Goal: Navigation & Orientation: Locate item on page

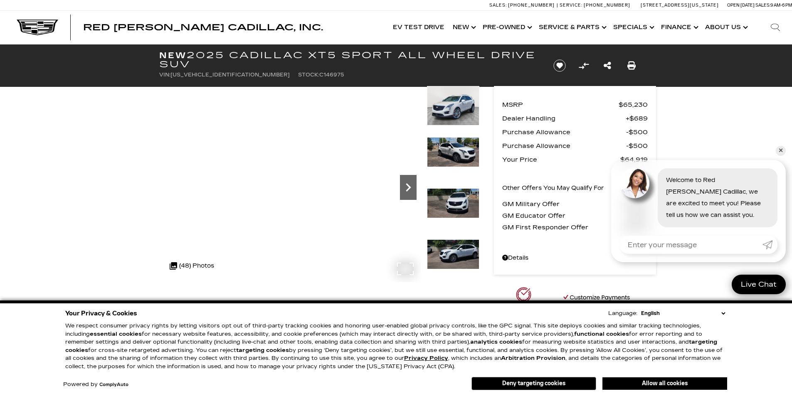
click at [410, 186] on icon "Next" at bounding box center [408, 187] width 17 height 17
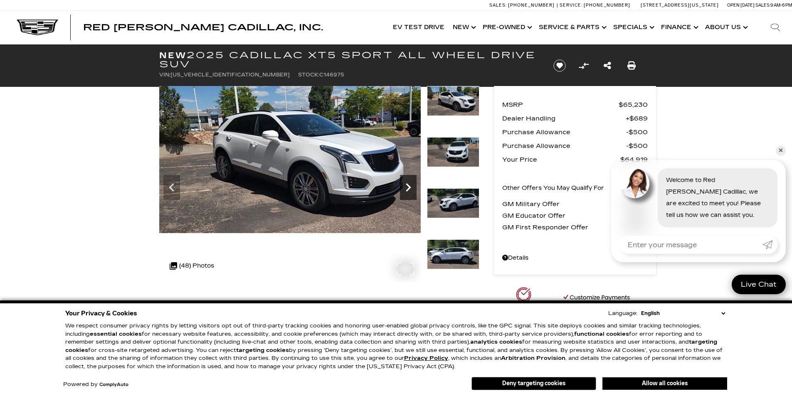
click at [410, 186] on icon "Next" at bounding box center [408, 187] width 17 height 17
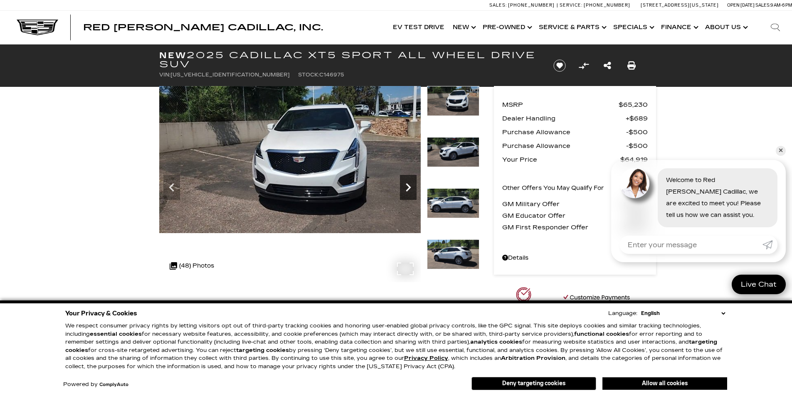
click at [410, 186] on icon "Next" at bounding box center [408, 187] width 17 height 17
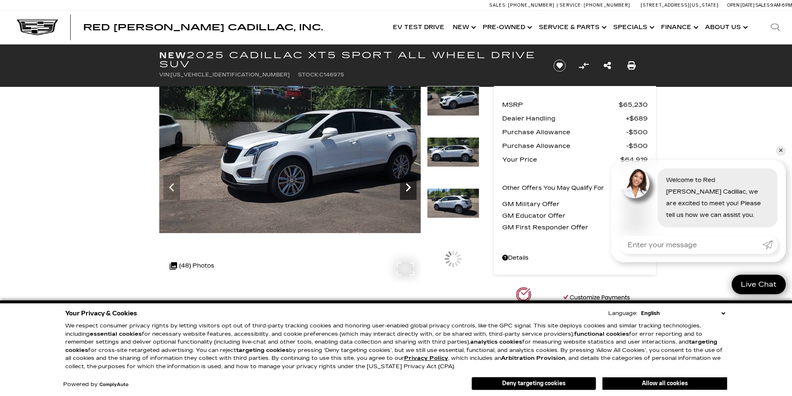
click at [410, 186] on icon "Next" at bounding box center [408, 187] width 17 height 17
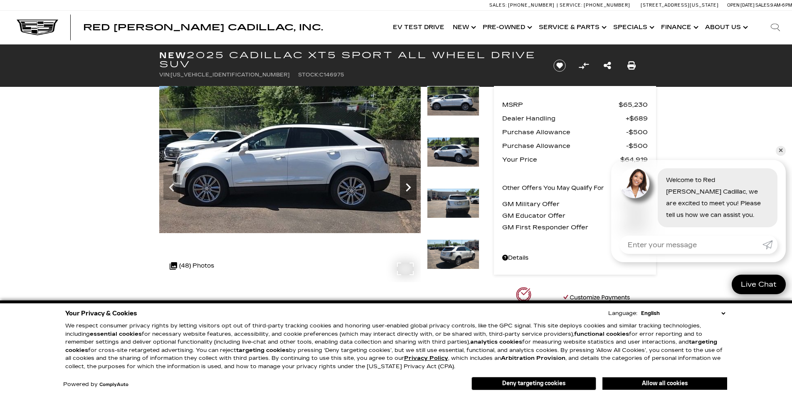
click at [410, 186] on icon "Next" at bounding box center [408, 187] width 17 height 17
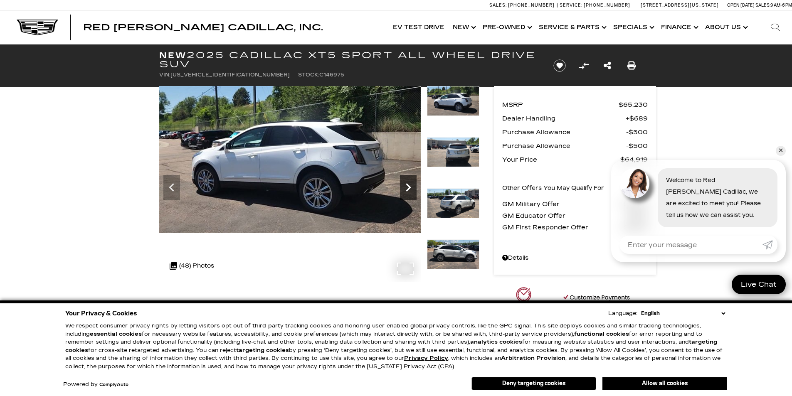
click at [410, 186] on icon "Next" at bounding box center [408, 187] width 17 height 17
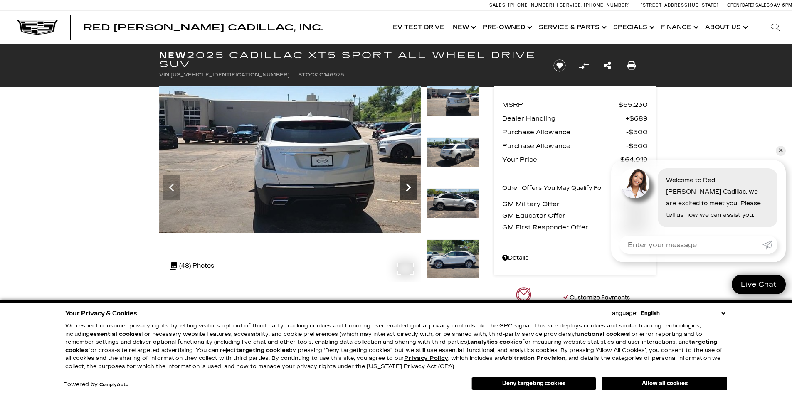
click at [410, 186] on icon "Next" at bounding box center [408, 187] width 17 height 17
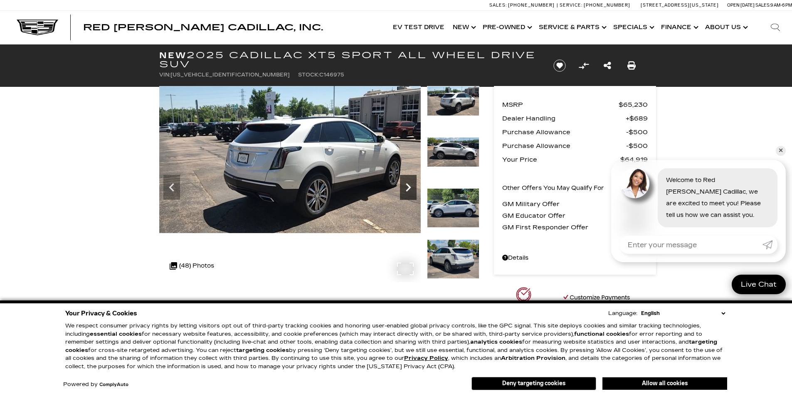
click at [410, 186] on icon "Next" at bounding box center [408, 187] width 17 height 17
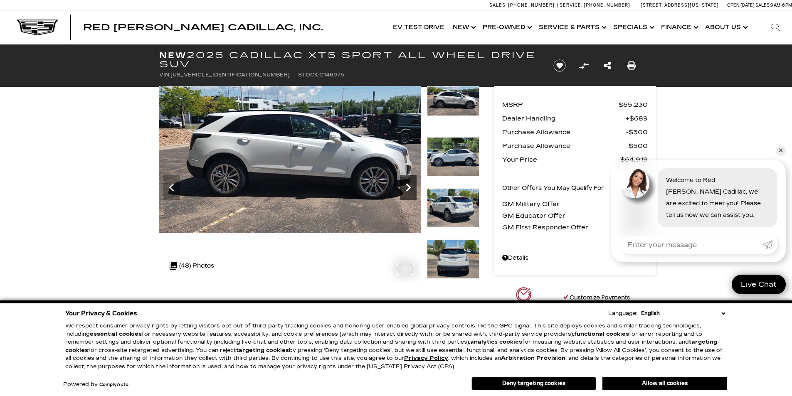
click at [410, 186] on icon "Next" at bounding box center [408, 187] width 17 height 17
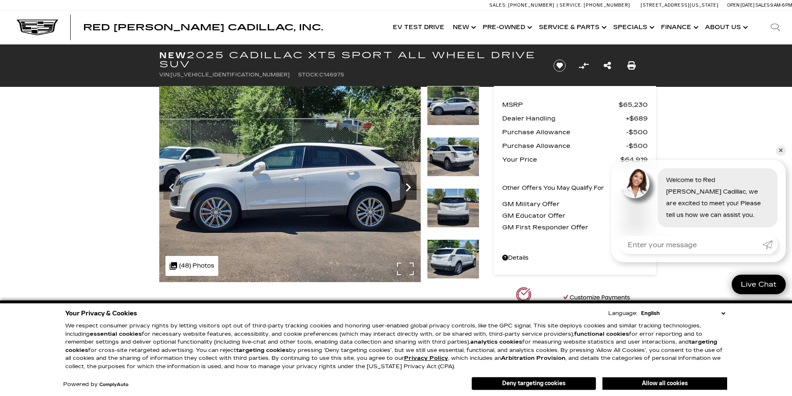
click at [410, 186] on icon "Next" at bounding box center [408, 187] width 17 height 17
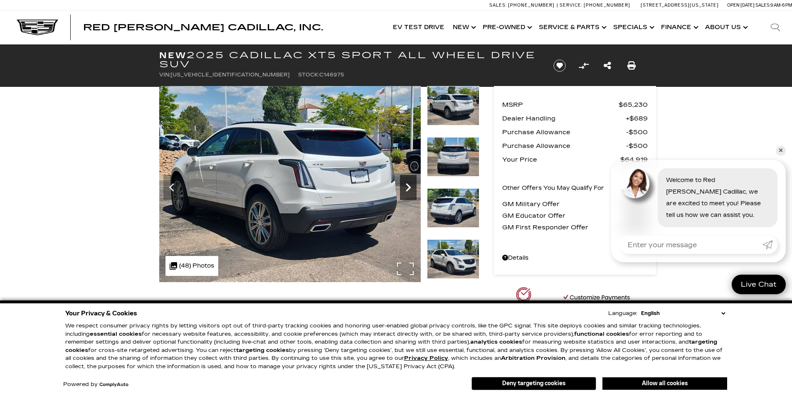
click at [410, 186] on icon "Next" at bounding box center [408, 187] width 17 height 17
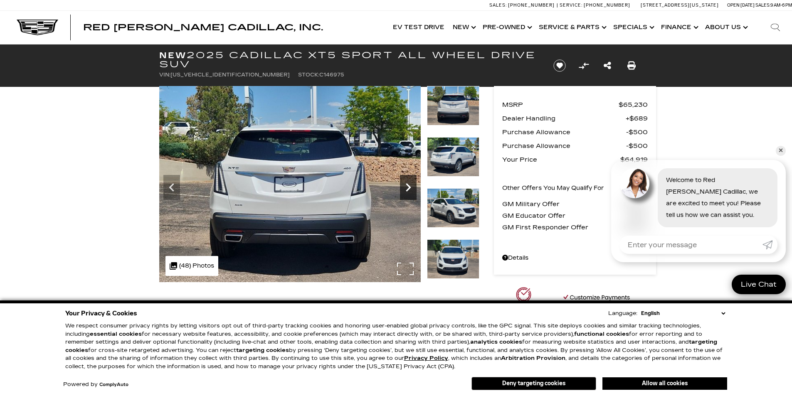
click at [410, 186] on icon "Next" at bounding box center [408, 187] width 17 height 17
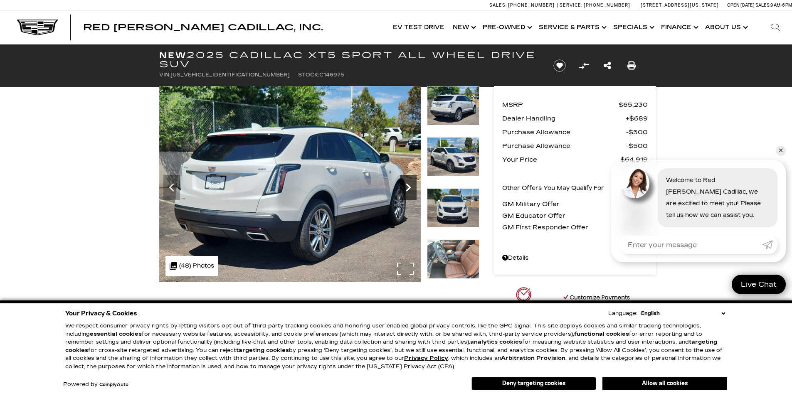
click at [410, 186] on icon "Next" at bounding box center [408, 187] width 17 height 17
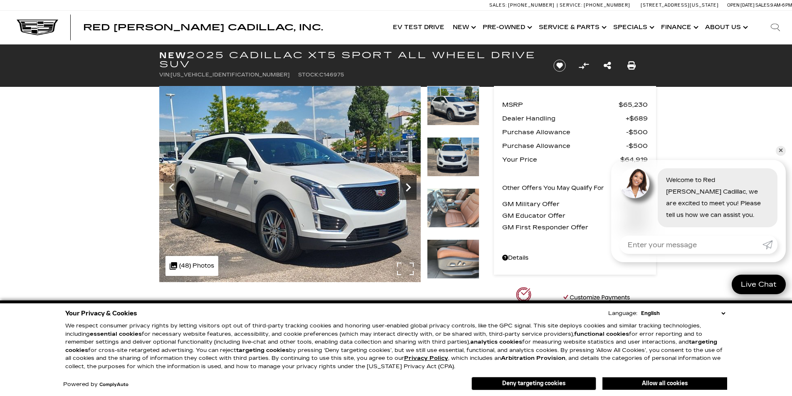
click at [410, 186] on icon "Next" at bounding box center [408, 187] width 17 height 17
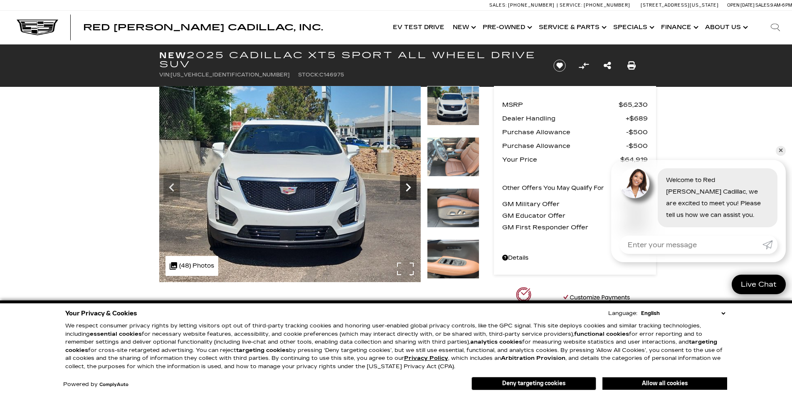
click at [409, 187] on icon "Next" at bounding box center [408, 187] width 5 height 8
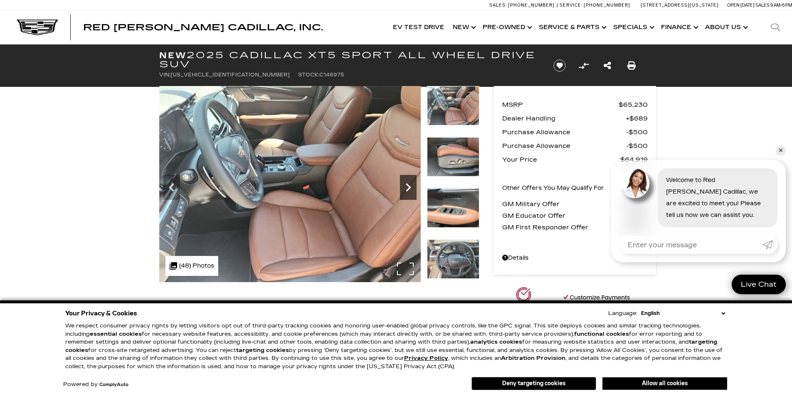
click at [409, 187] on icon "Next" at bounding box center [408, 187] width 5 height 8
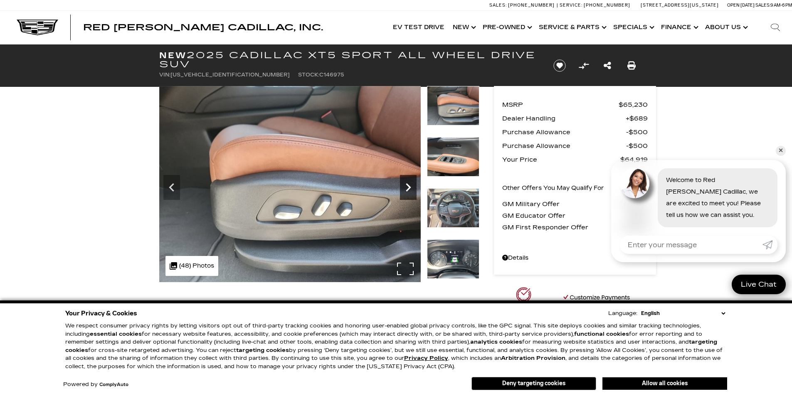
click at [409, 187] on icon "Next" at bounding box center [408, 187] width 5 height 8
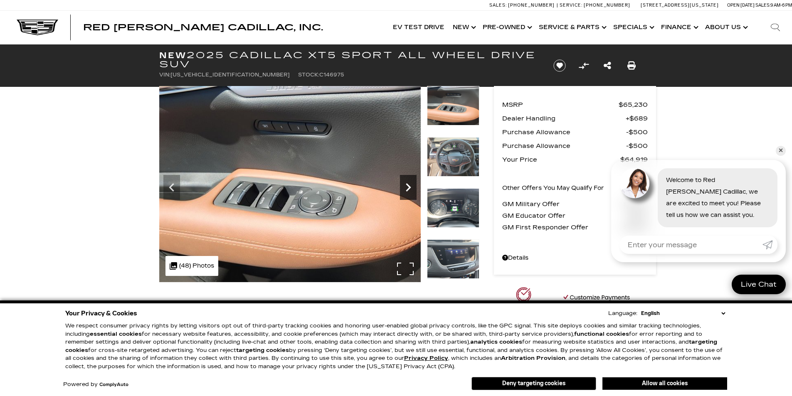
click at [409, 187] on icon "Next" at bounding box center [408, 187] width 5 height 8
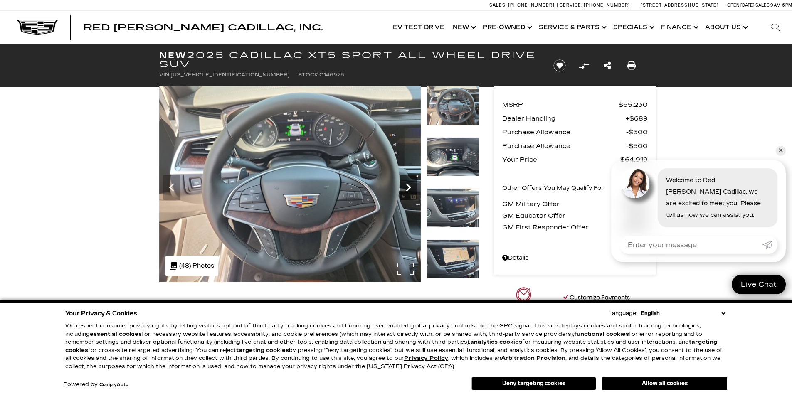
click at [409, 187] on icon "Next" at bounding box center [408, 187] width 5 height 8
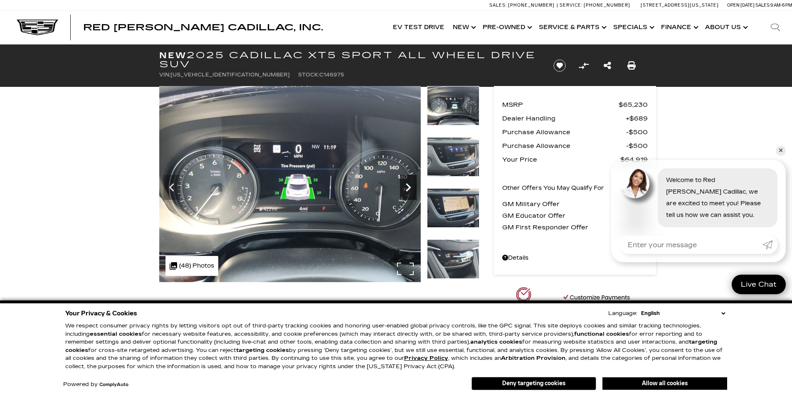
click at [409, 187] on icon "Next" at bounding box center [408, 187] width 5 height 8
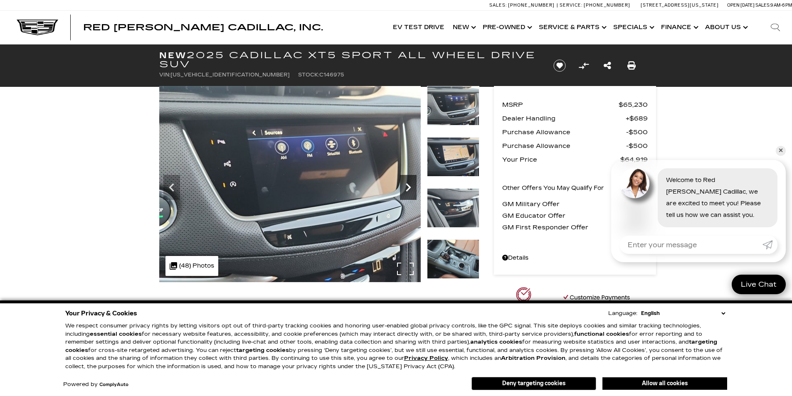
click at [409, 187] on icon "Next" at bounding box center [408, 187] width 5 height 8
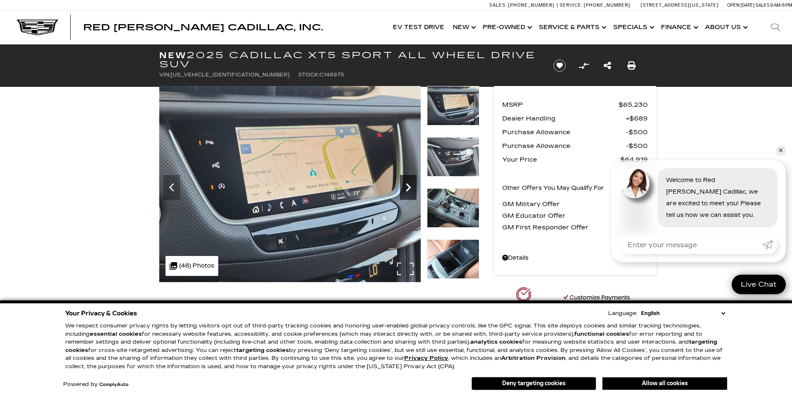
click at [409, 187] on icon "Next" at bounding box center [408, 187] width 5 height 8
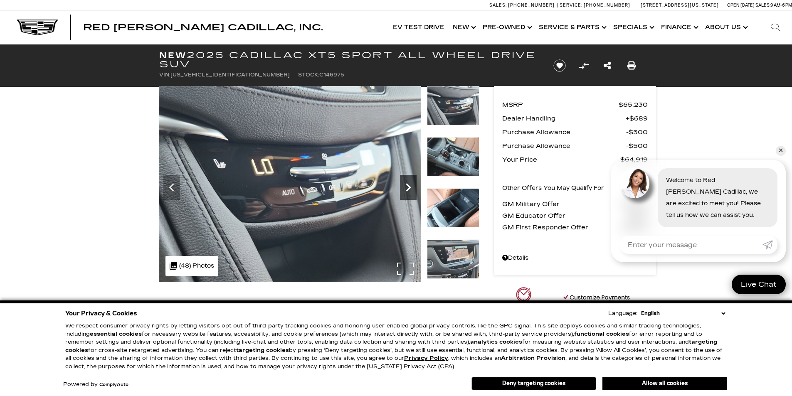
click at [409, 187] on icon "Next" at bounding box center [408, 187] width 5 height 8
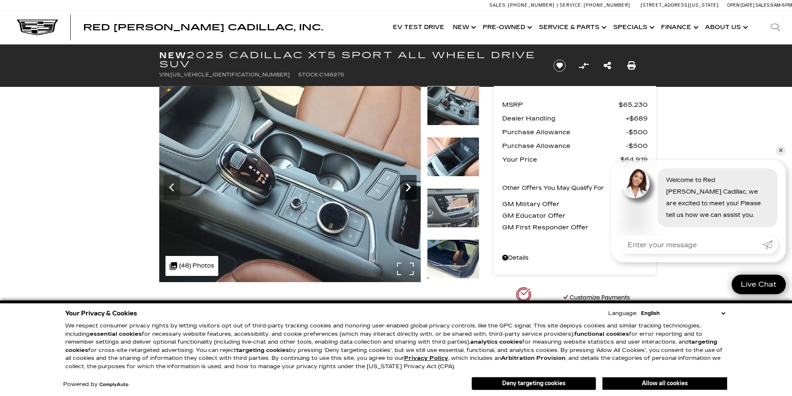
click at [409, 187] on icon "Next" at bounding box center [408, 187] width 5 height 8
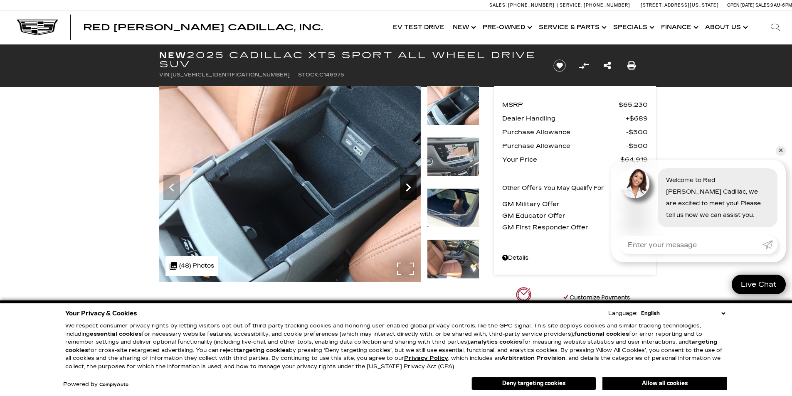
click at [409, 187] on icon "Next" at bounding box center [408, 187] width 5 height 8
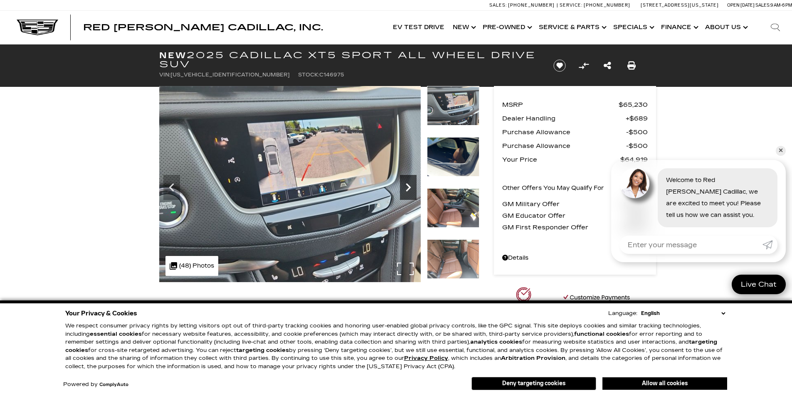
click at [409, 187] on icon "Next" at bounding box center [408, 187] width 5 height 8
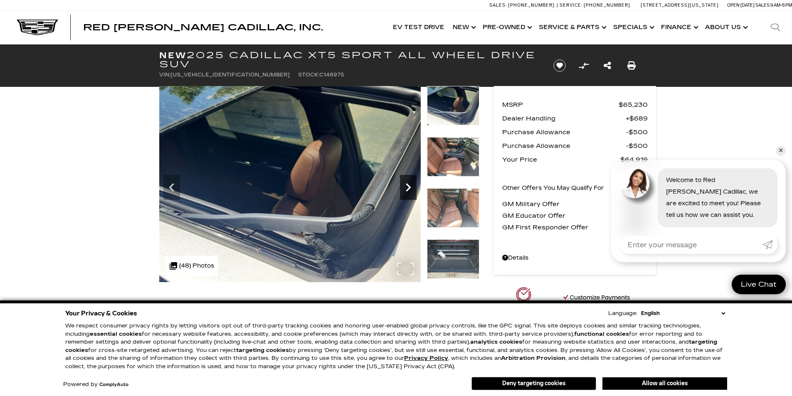
click at [409, 187] on icon "Next" at bounding box center [408, 187] width 5 height 8
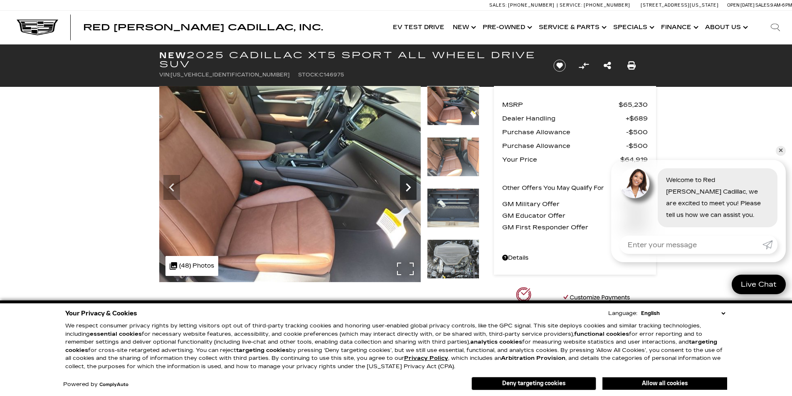
click at [409, 187] on icon "Next" at bounding box center [408, 187] width 5 height 8
